Goal: Find specific page/section: Find specific page/section

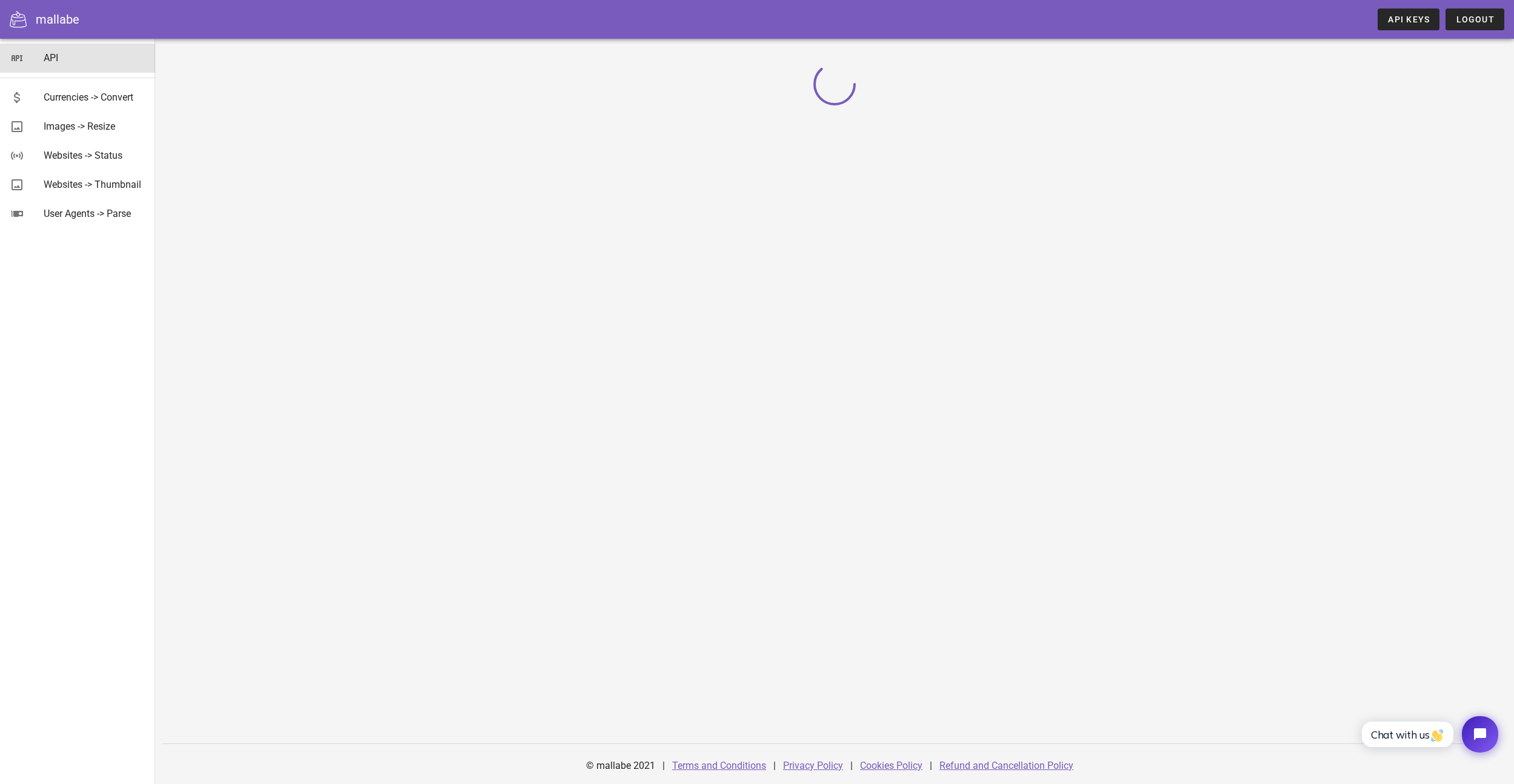
click at [41, 57] on link "API" at bounding box center [77, 59] width 155 height 29
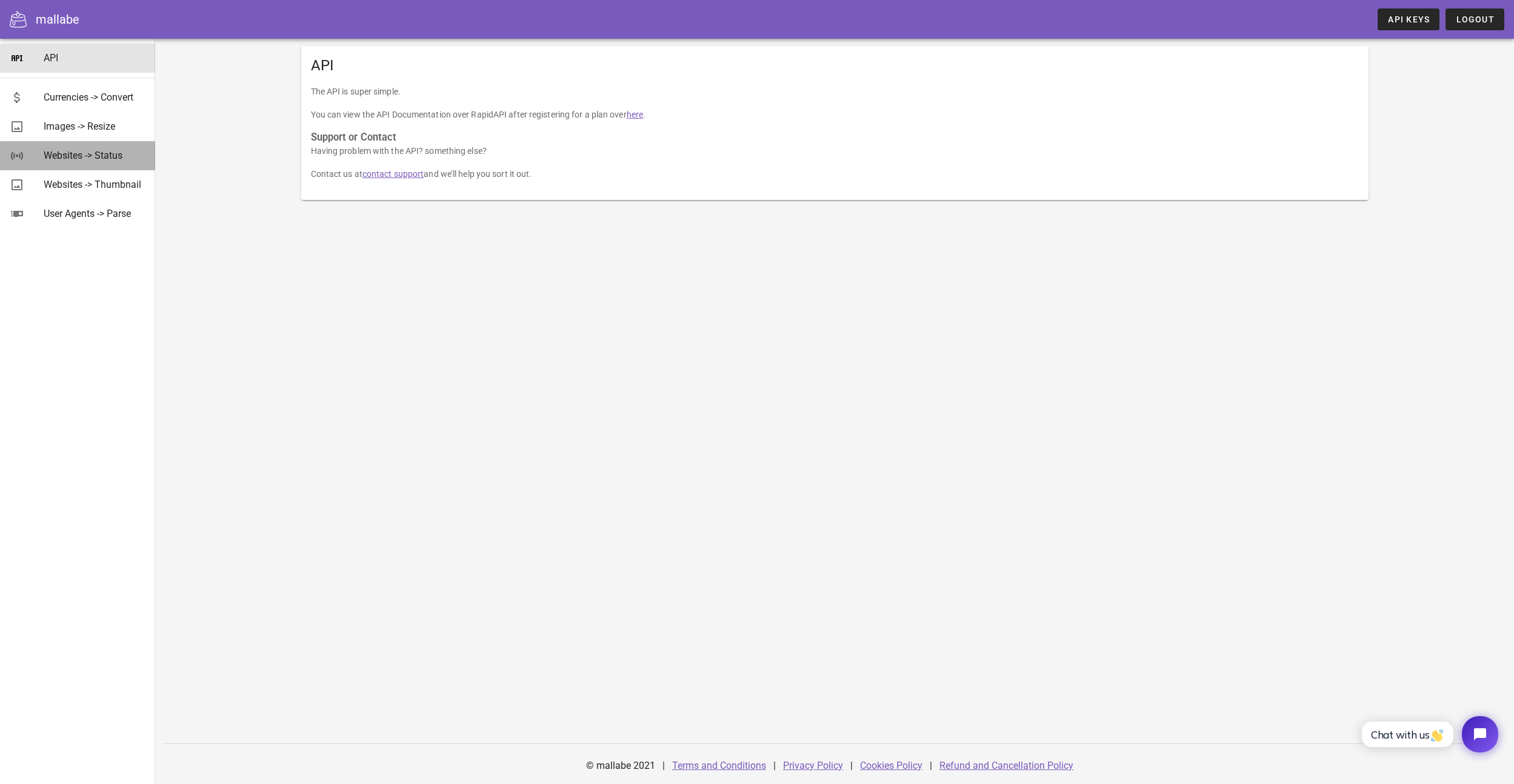
click at [97, 144] on div "Websites -> Status" at bounding box center [95, 155] width 102 height 26
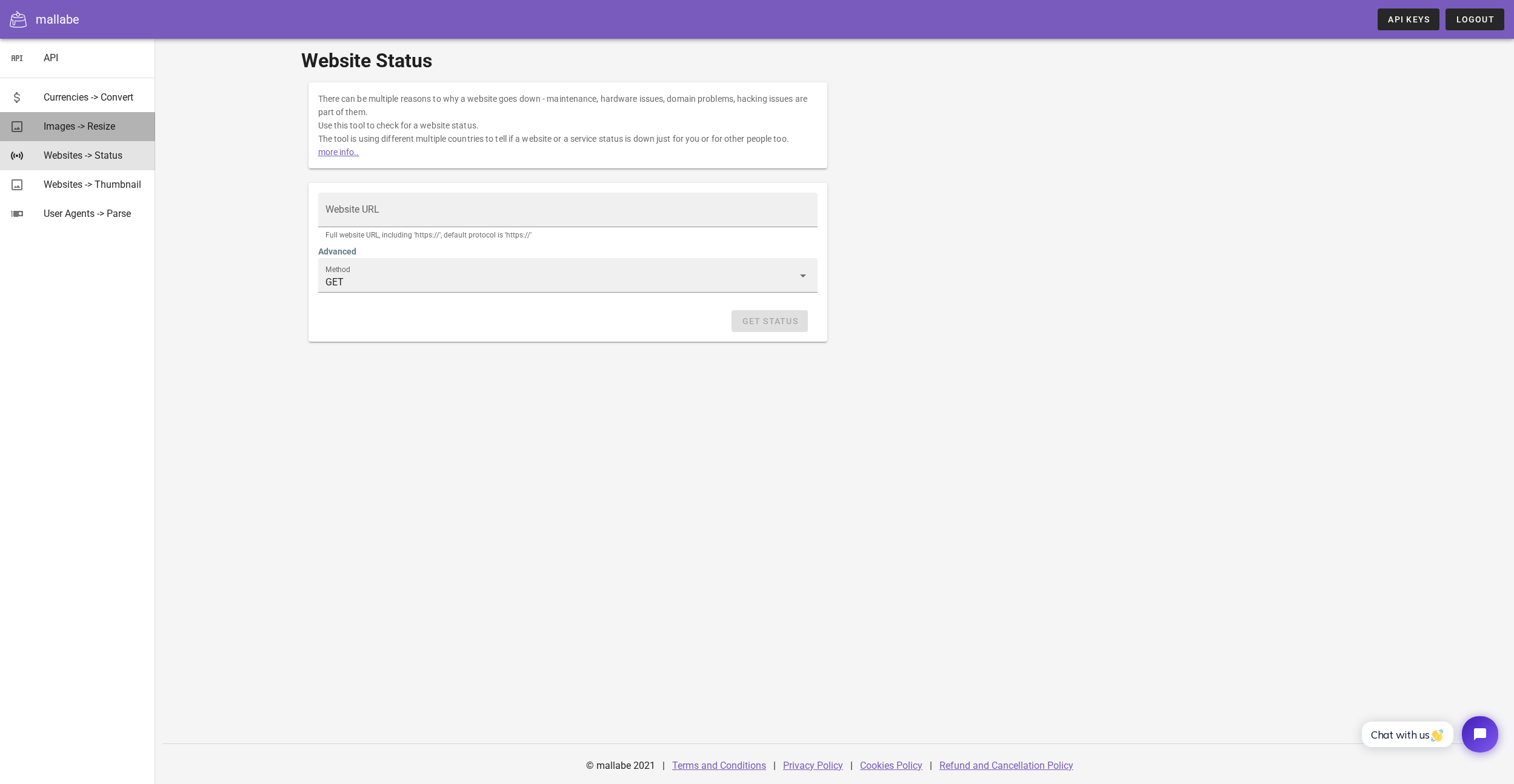
click at [97, 137] on div "Images -> Resize" at bounding box center [95, 126] width 102 height 26
